Goal: Navigation & Orientation: Find specific page/section

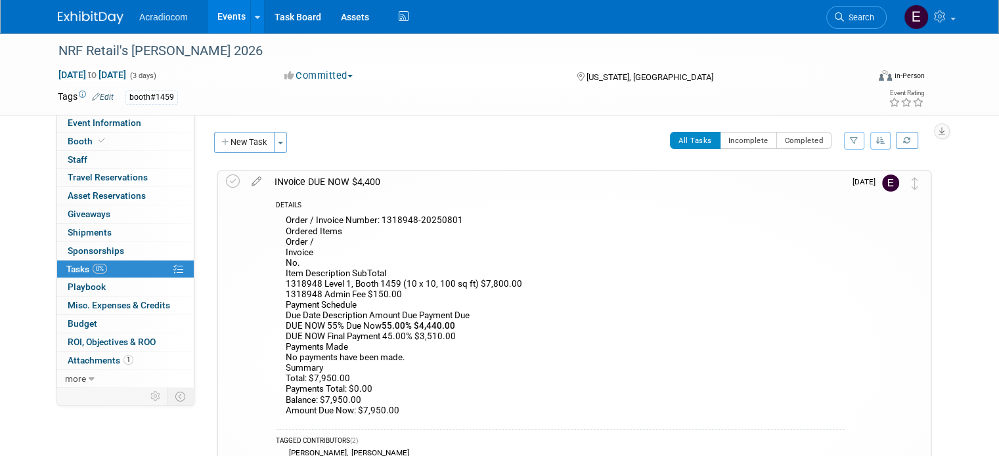
click at [106, 20] on img at bounding box center [91, 17] width 66 height 13
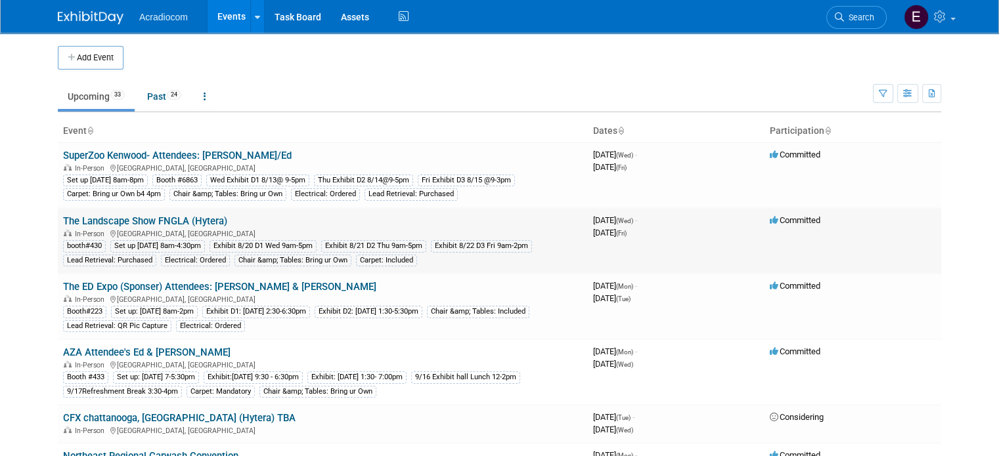
click at [146, 217] on link "The Landscape Show FNGLA (Hytera)" at bounding box center [145, 221] width 164 height 12
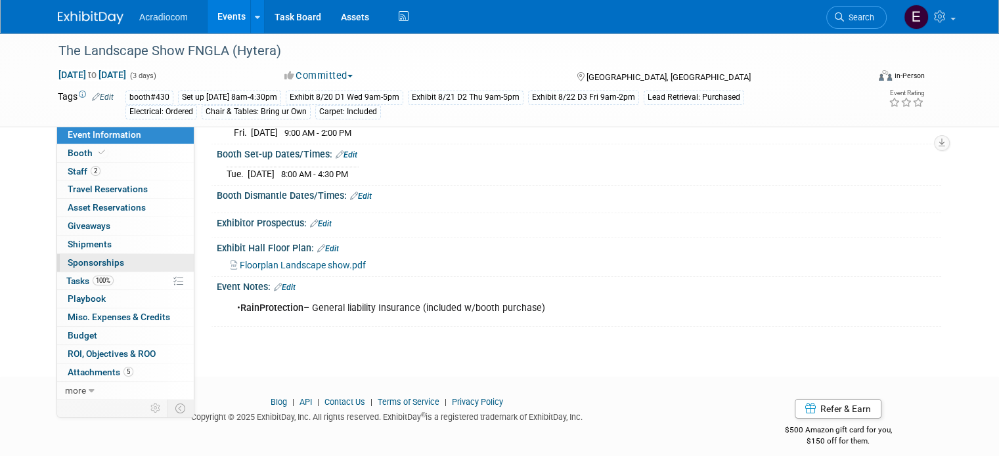
click at [97, 270] on link "0 Sponsorships 0" at bounding box center [125, 263] width 137 height 18
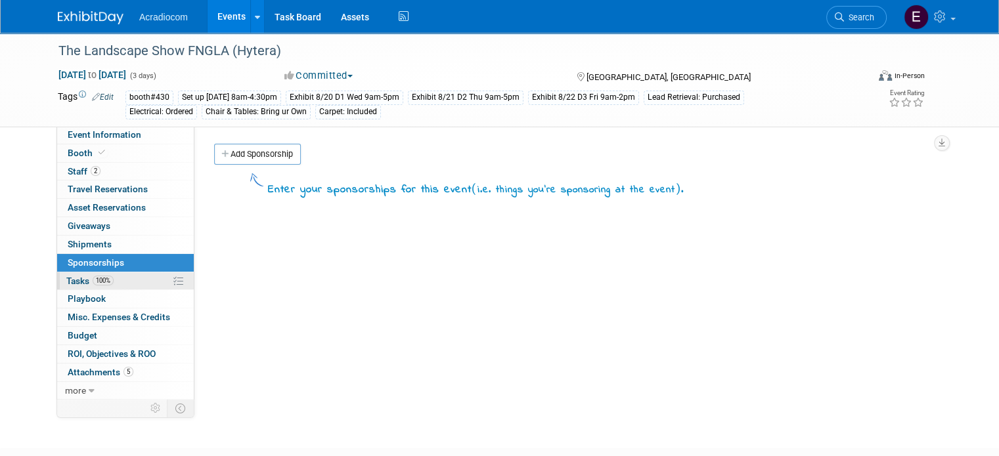
click at [97, 281] on span "100%" at bounding box center [103, 281] width 21 height 10
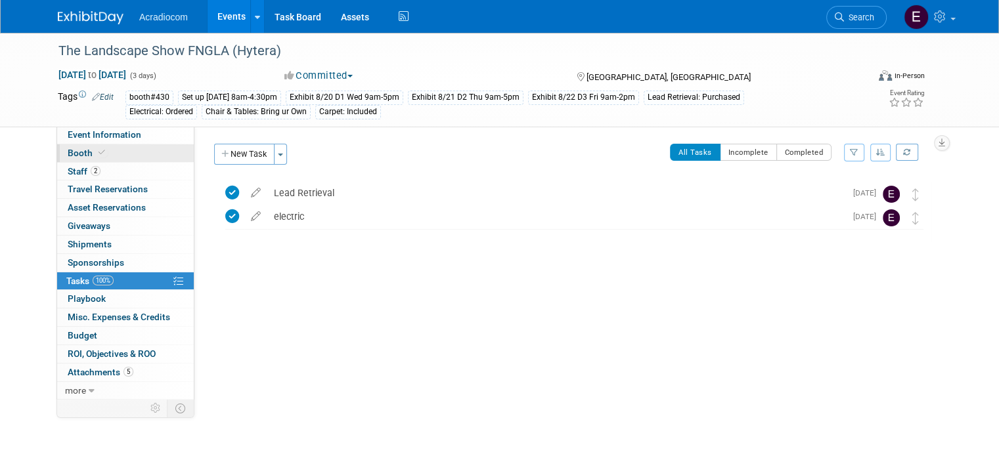
click at [105, 149] on link "Booth" at bounding box center [125, 153] width 137 height 18
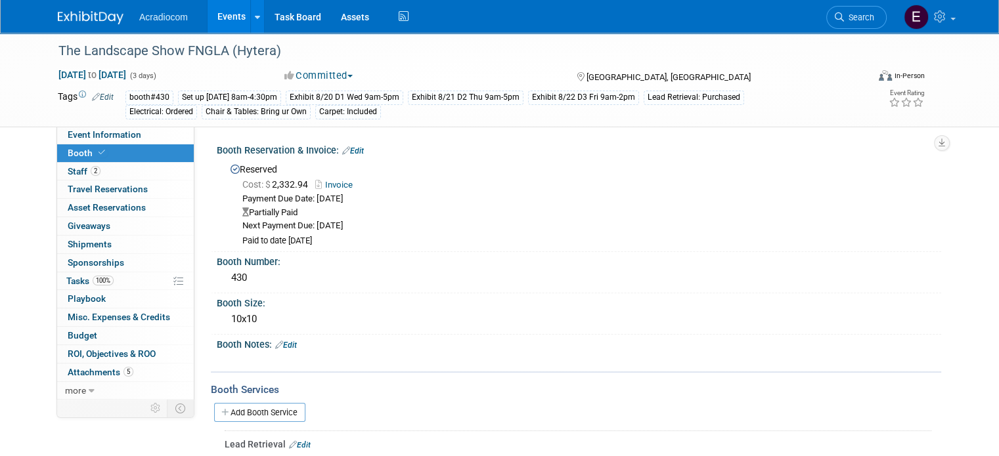
click at [333, 184] on link "Invoice" at bounding box center [337, 185] width 44 height 10
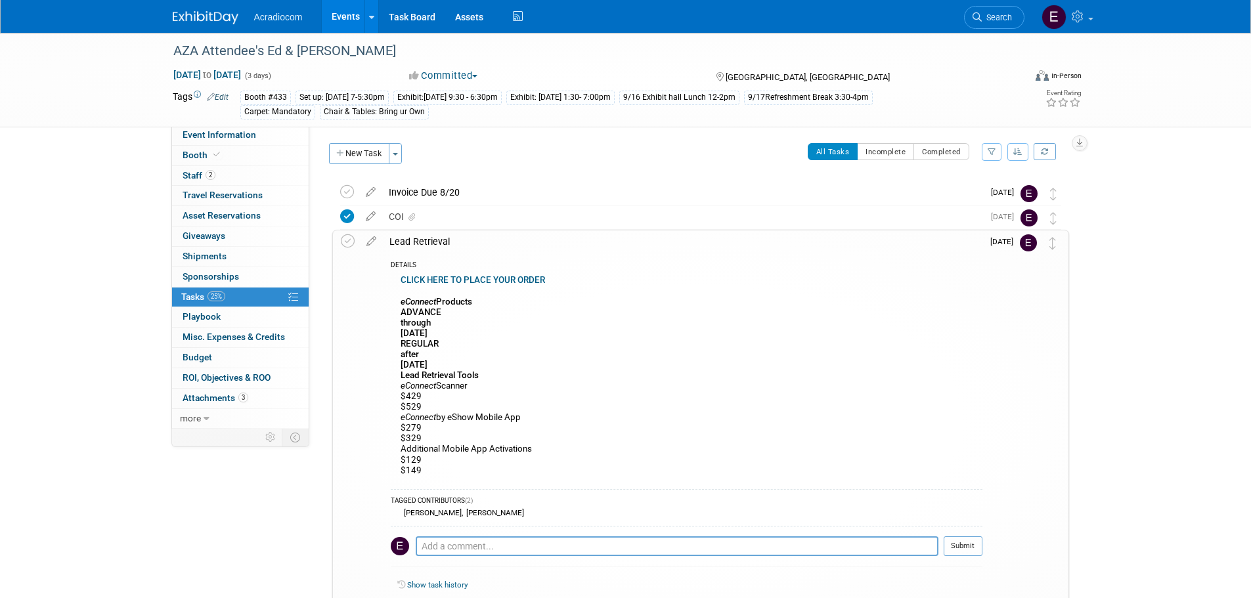
click at [221, 15] on img at bounding box center [206, 17] width 66 height 13
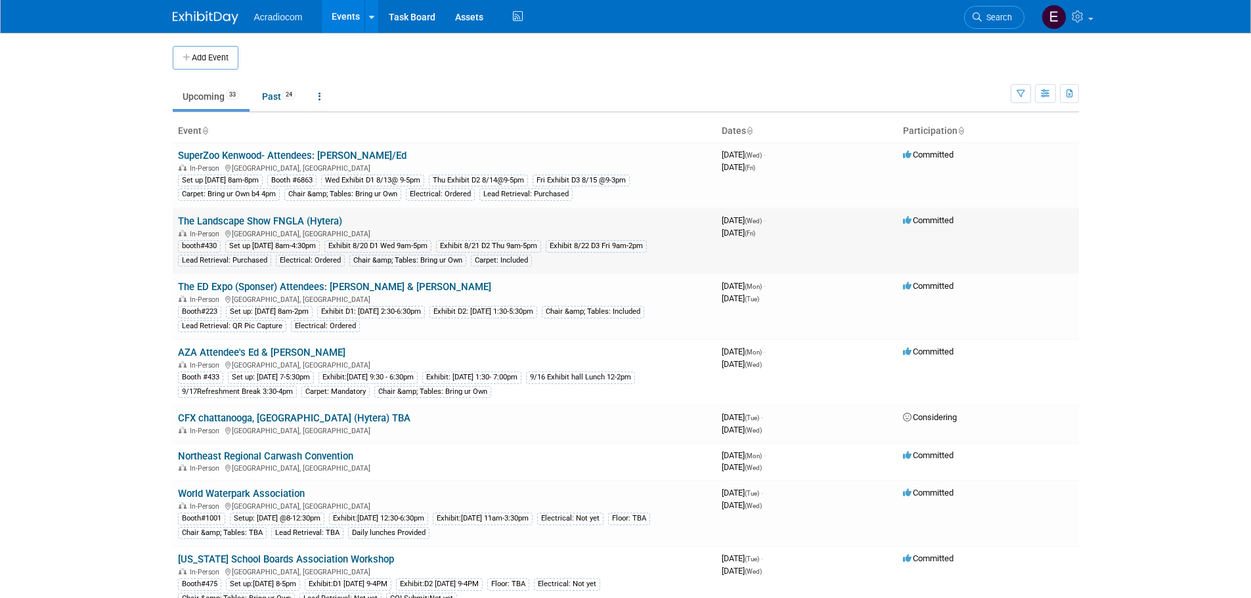
click at [251, 216] on link "The Landscape Show FNGLA (Hytera)" at bounding box center [260, 221] width 164 height 12
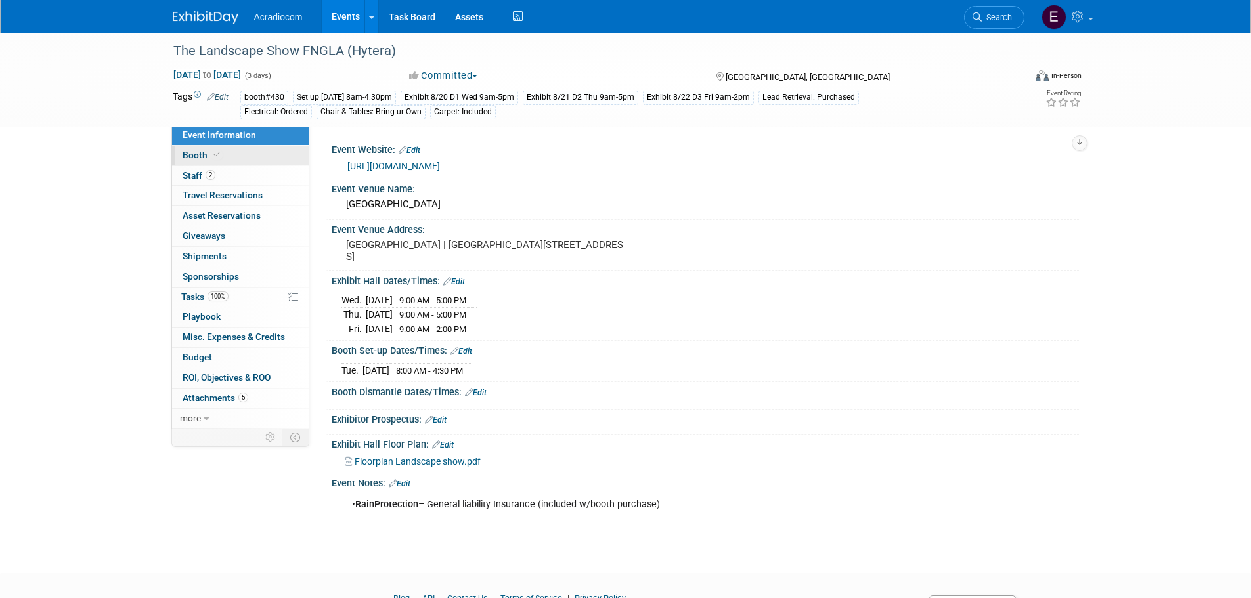
click at [250, 158] on link "Booth" at bounding box center [240, 156] width 137 height 20
